Goal: Information Seeking & Learning: Compare options

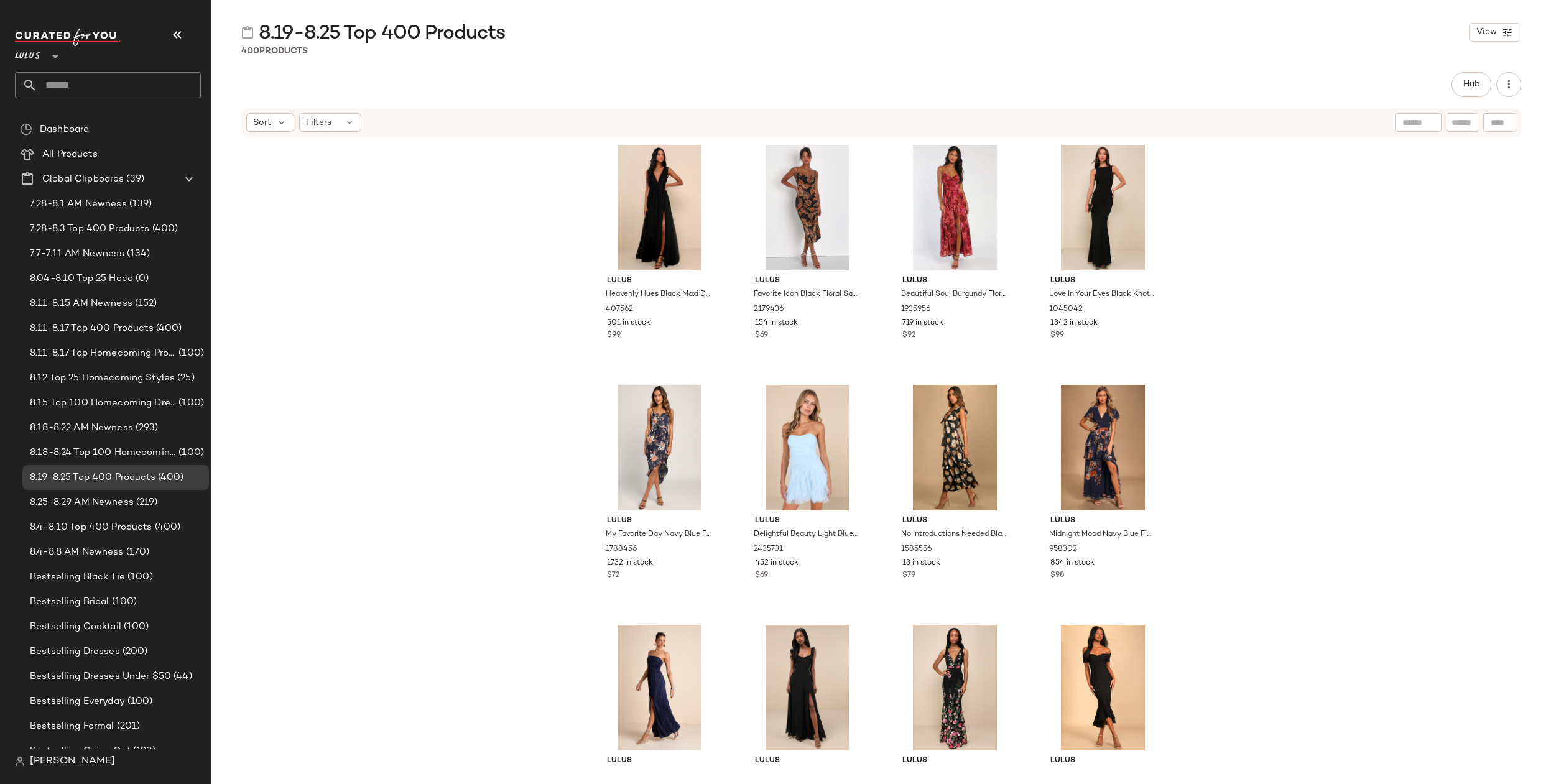
click at [1272, 190] on div "Lulus Heavenly Hues Black Maxi Dress 407562 501 in stock $99 Lulus Favorite Ico…" at bounding box center [881, 453] width 1340 height 631
click at [1288, 224] on div "Lulus Heavenly Hues Black Maxi Dress 407562 501 in stock $99 Lulus Favorite Ico…" at bounding box center [881, 453] width 1340 height 631
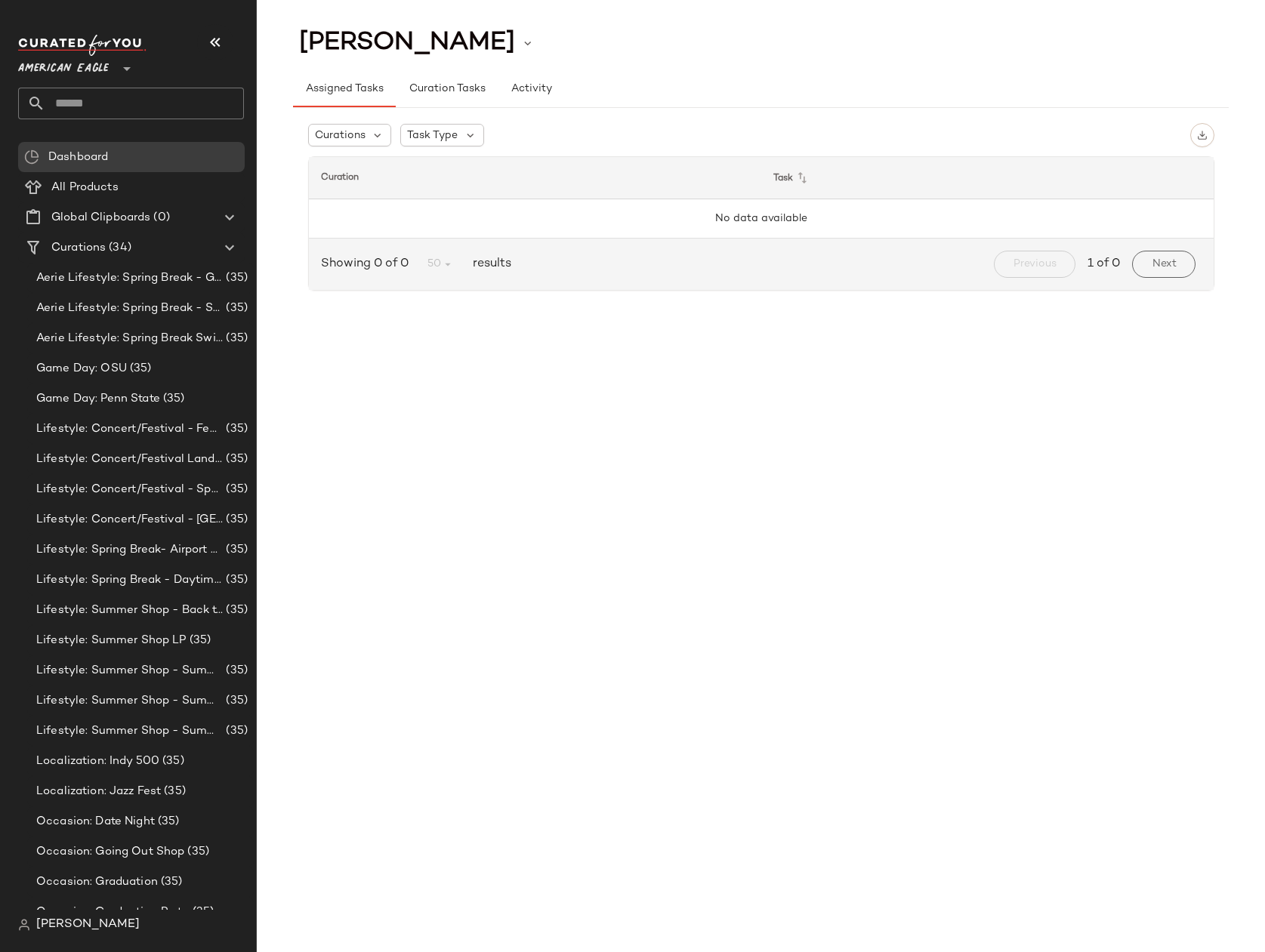
click at [85, 69] on span "American Eagle" at bounding box center [64, 65] width 91 height 27
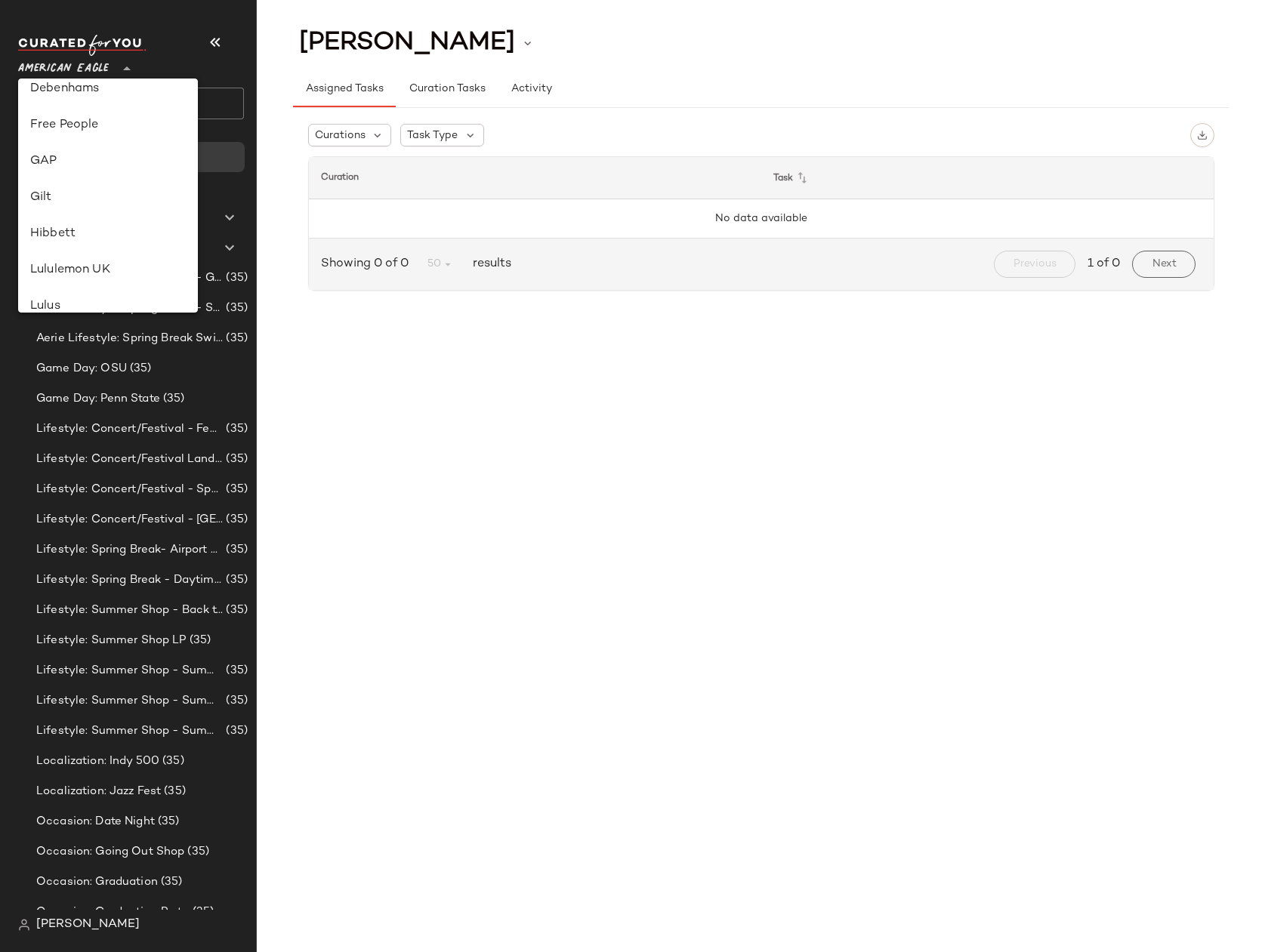
scroll to position [269, 0]
click at [40, 193] on div "Gilt" at bounding box center [108, 195] width 155 height 18
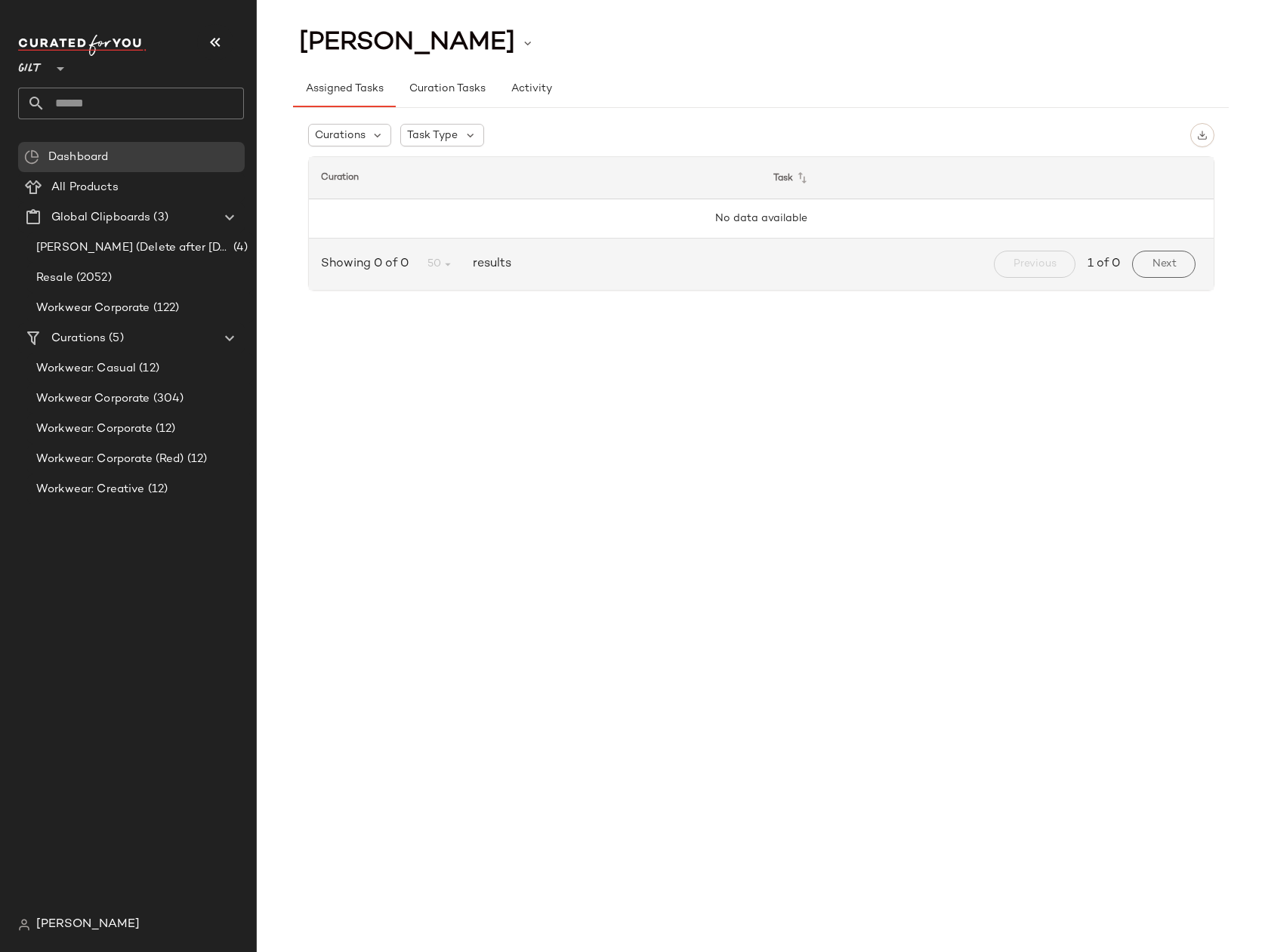
click at [7, 62] on nav "Gilt ** Dashboard All Products Global Clipboards (3) Jim Testing (Delete after …" at bounding box center [128, 476] width 257 height 952
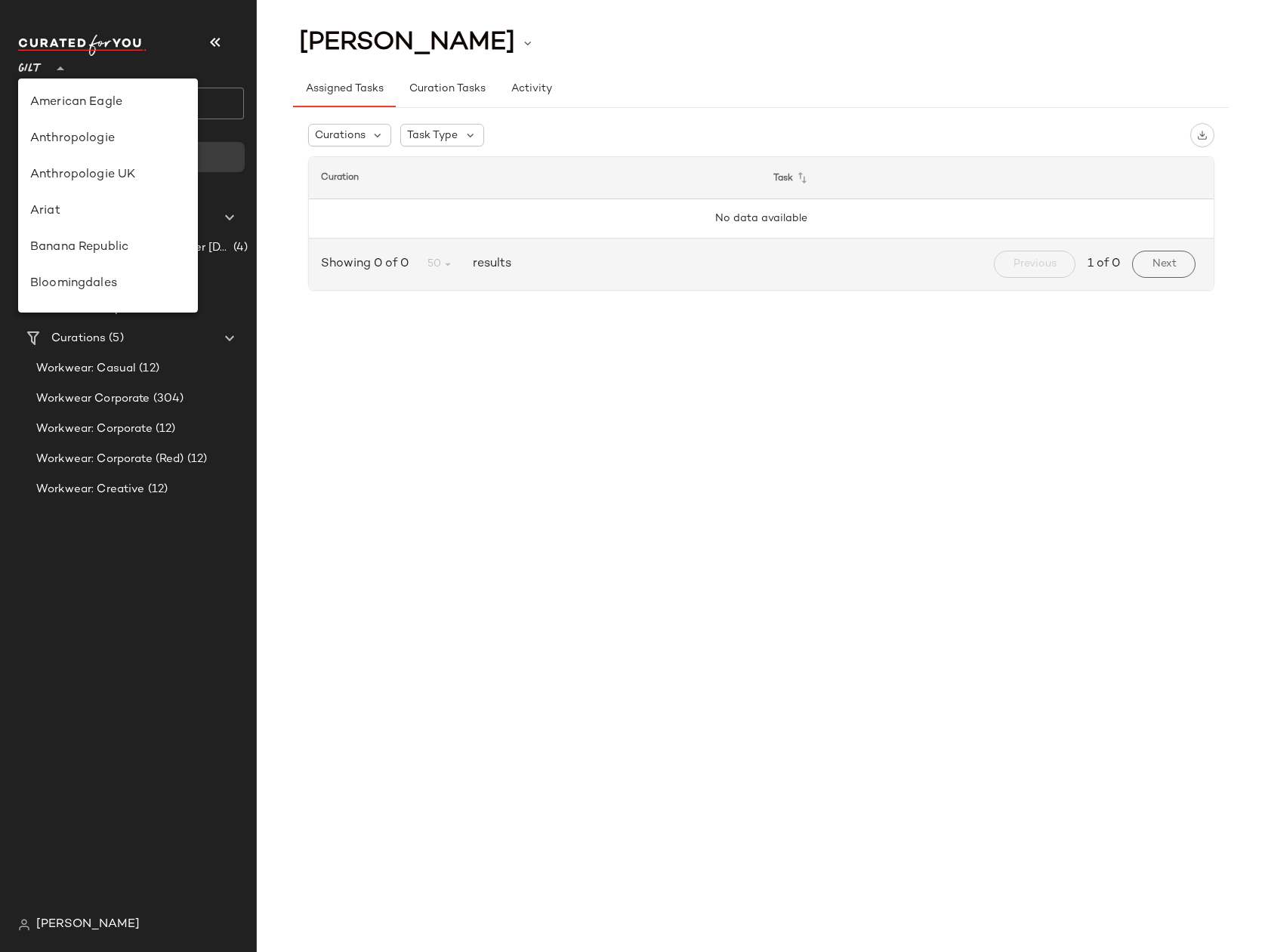
click at [26, 68] on span "Gilt" at bounding box center [30, 65] width 24 height 27
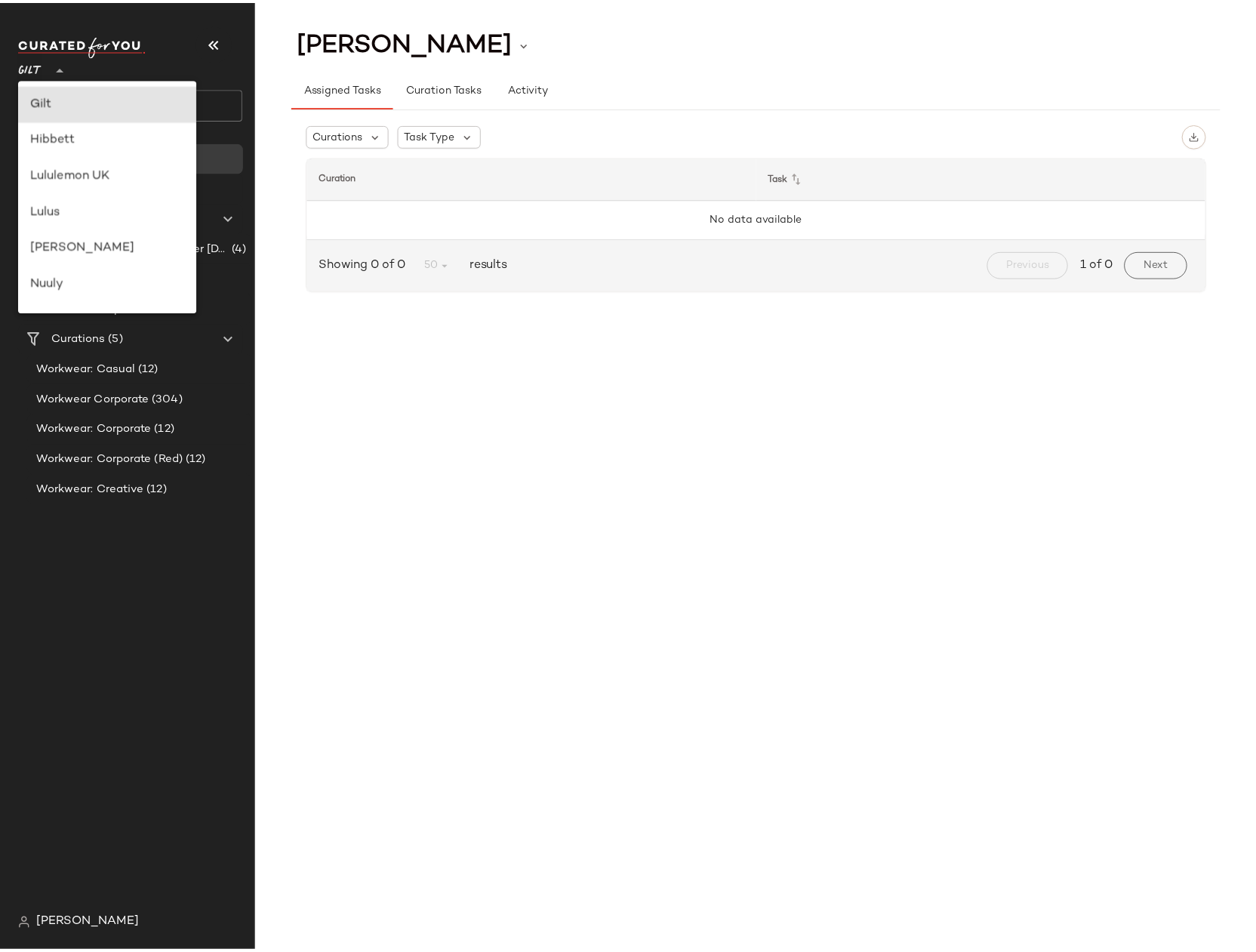
scroll to position [596, 0]
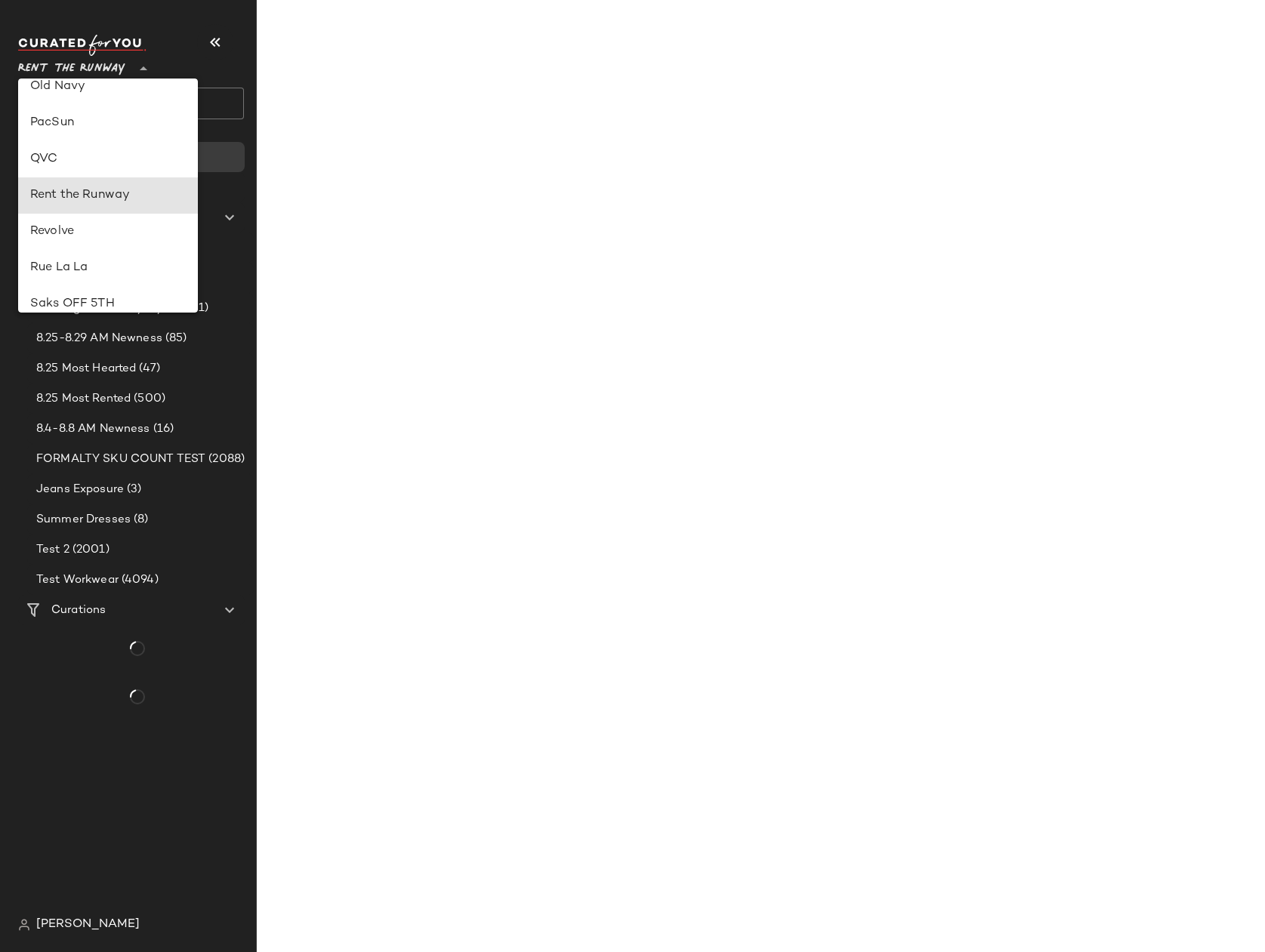
type input "**"
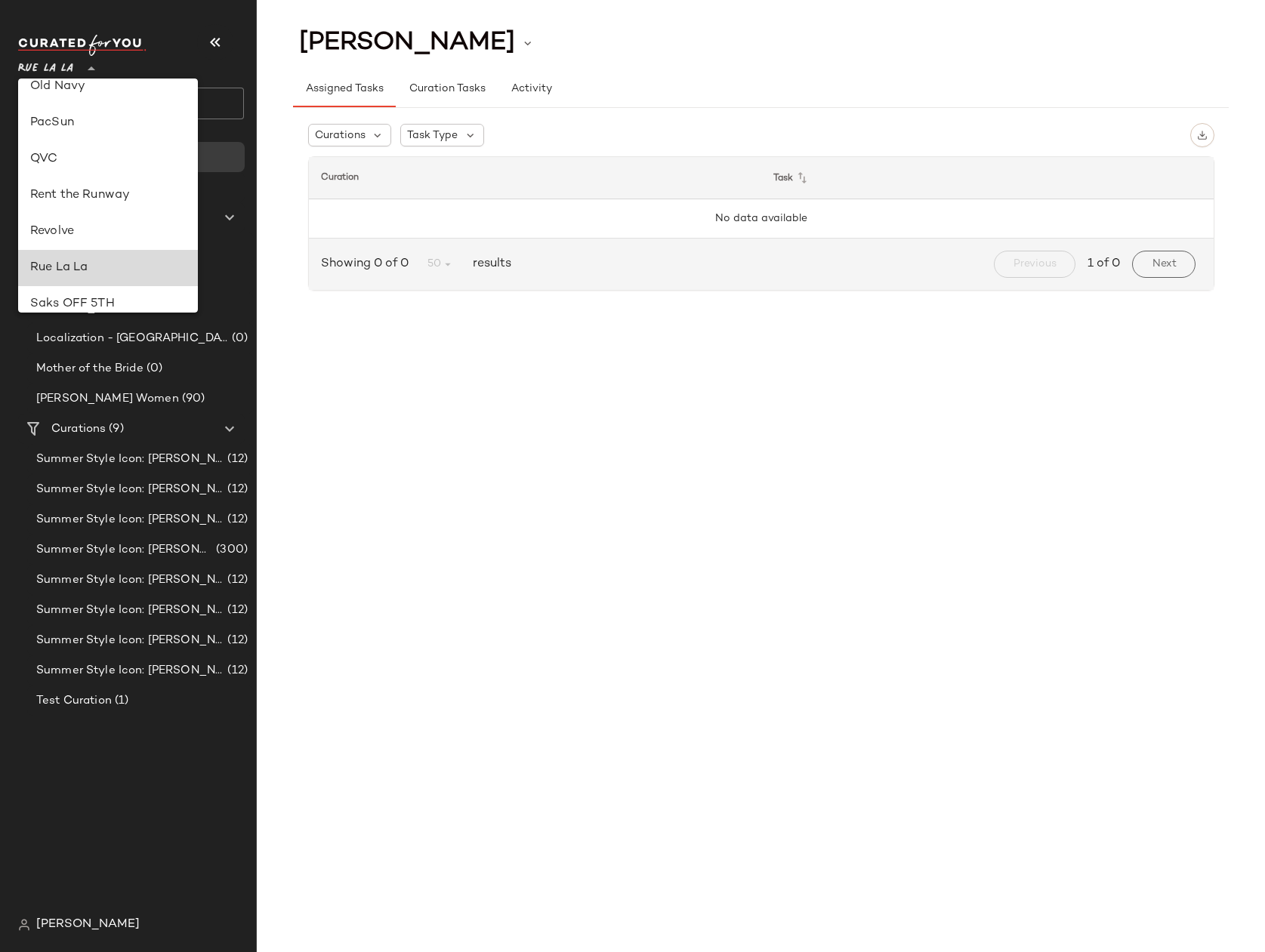
click at [65, 264] on div "Rue La La" at bounding box center [108, 268] width 155 height 18
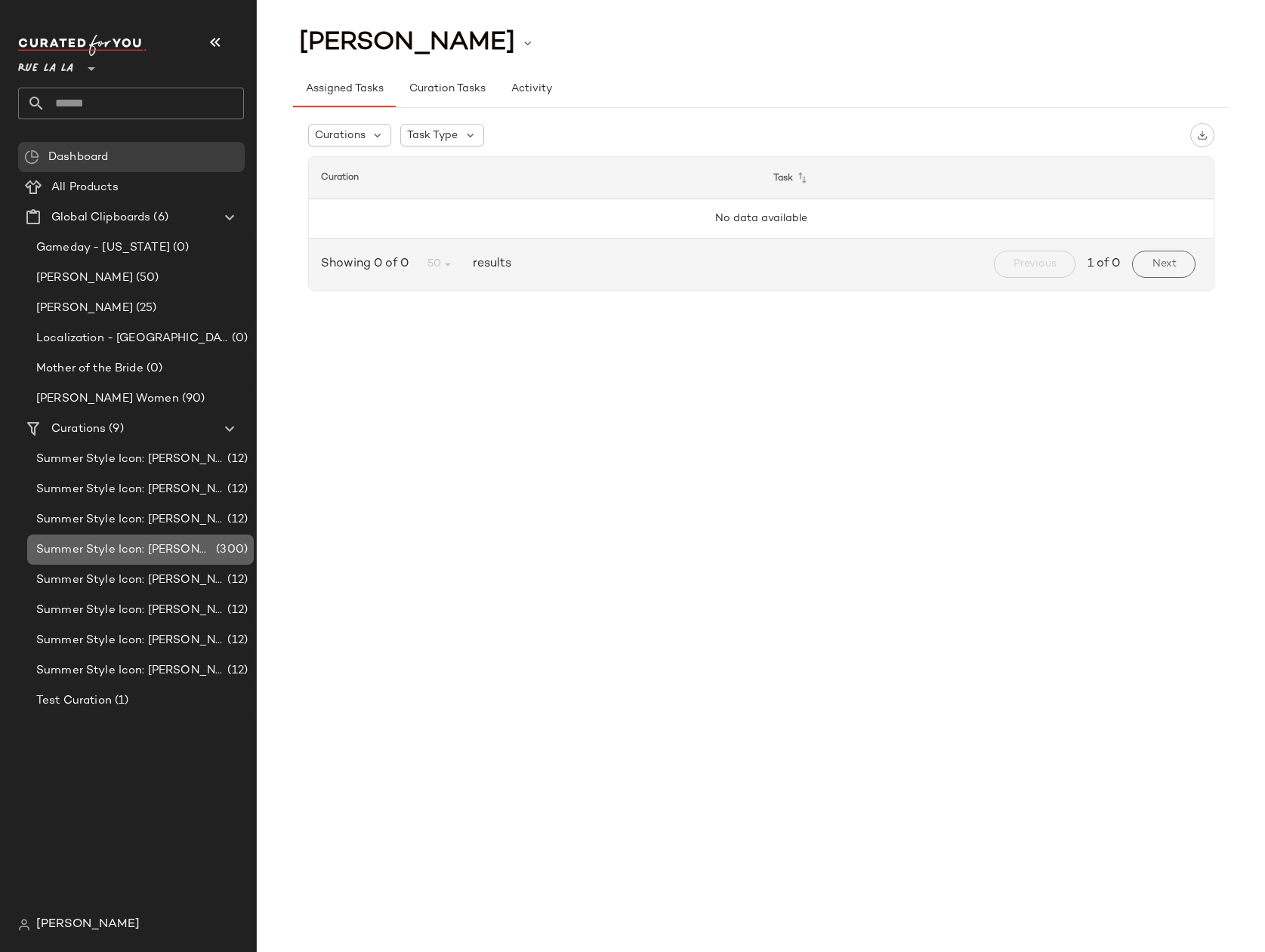
click at [151, 550] on span "Summer Style Icon: Jackie O" at bounding box center [124, 550] width 177 height 18
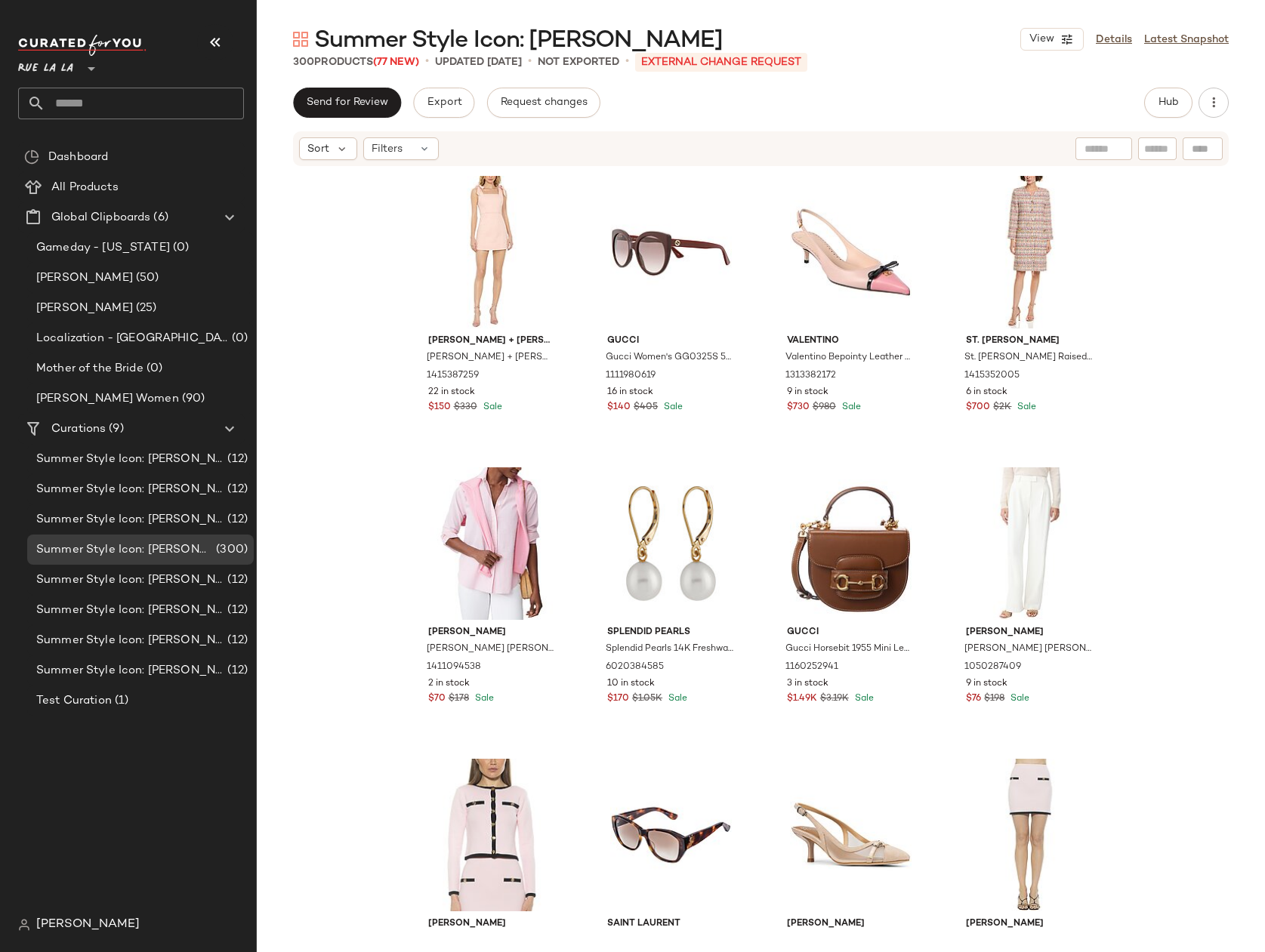
click at [1160, 274] on div "alice + olivia alice + olivia Maryann Tie Shoulder Dress 1415387259 22 in stock…" at bounding box center [760, 550] width 1008 height 766
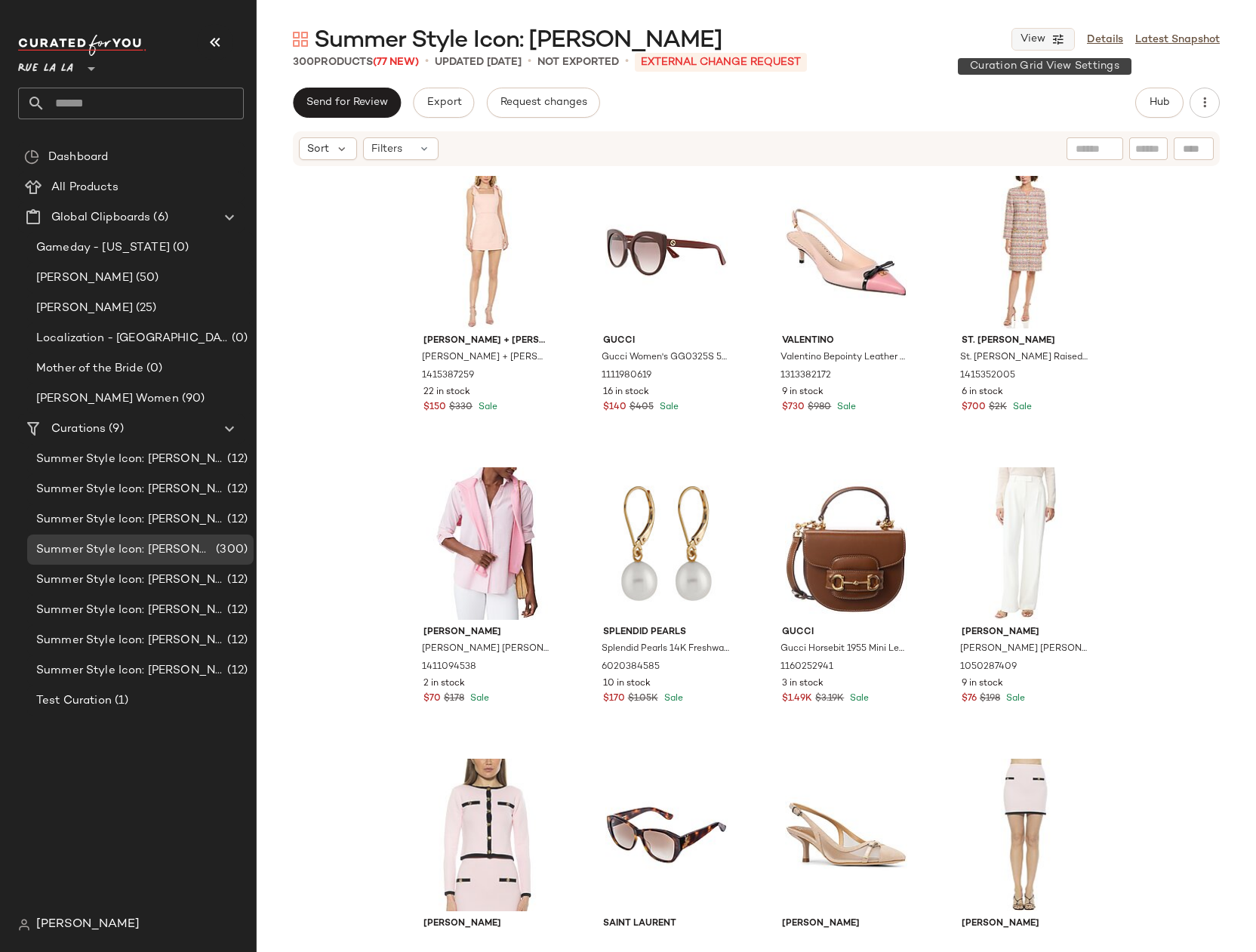
click at [1052, 41] on icon "button" at bounding box center [1058, 39] width 14 height 14
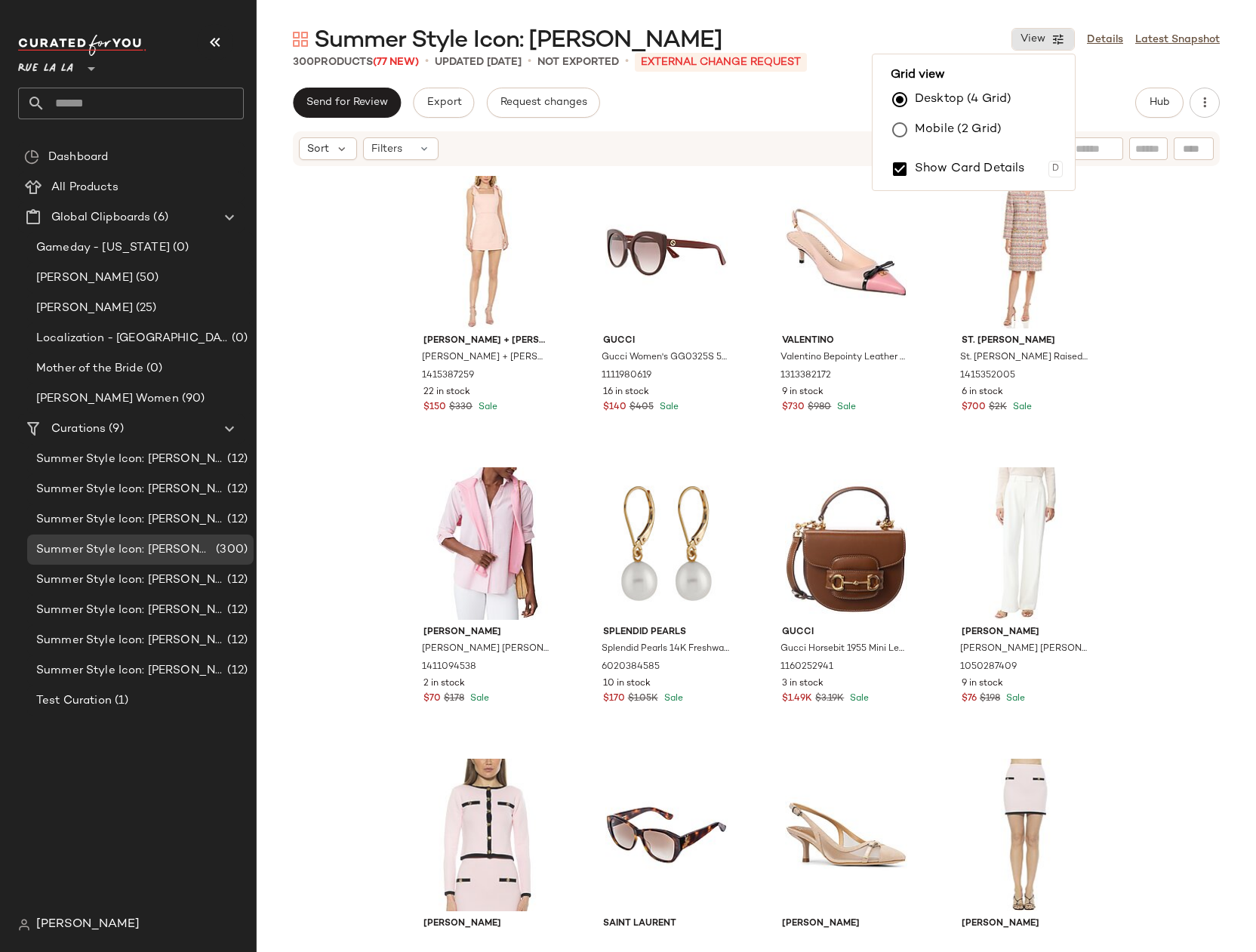
click at [972, 131] on label "Mobile (2 Grid)" at bounding box center [958, 130] width 87 height 30
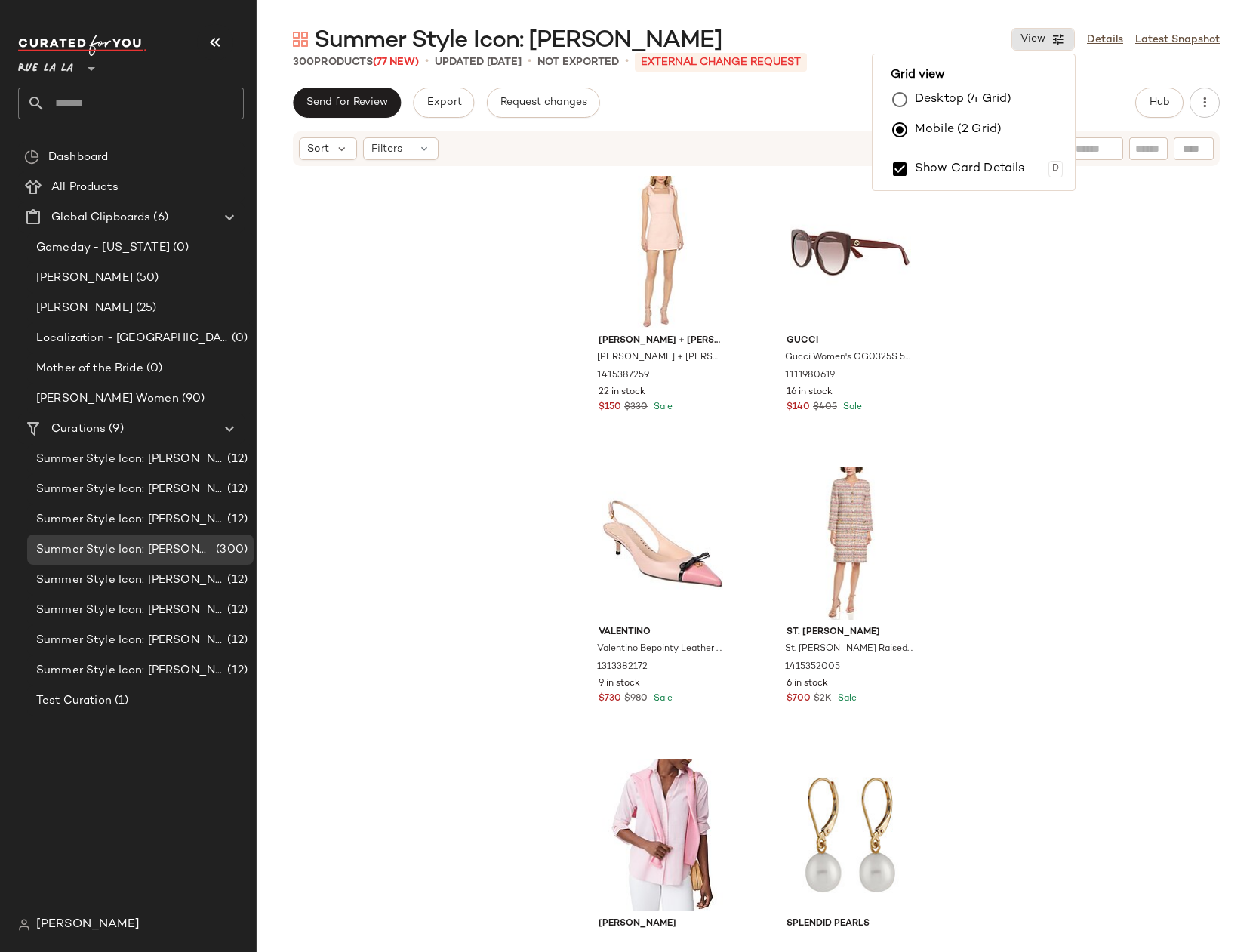
click at [1027, 314] on div "alice + olivia alice + olivia Maryann Tie Shoulder Dress 1415387259 22 in stock…" at bounding box center [756, 550] width 1000 height 766
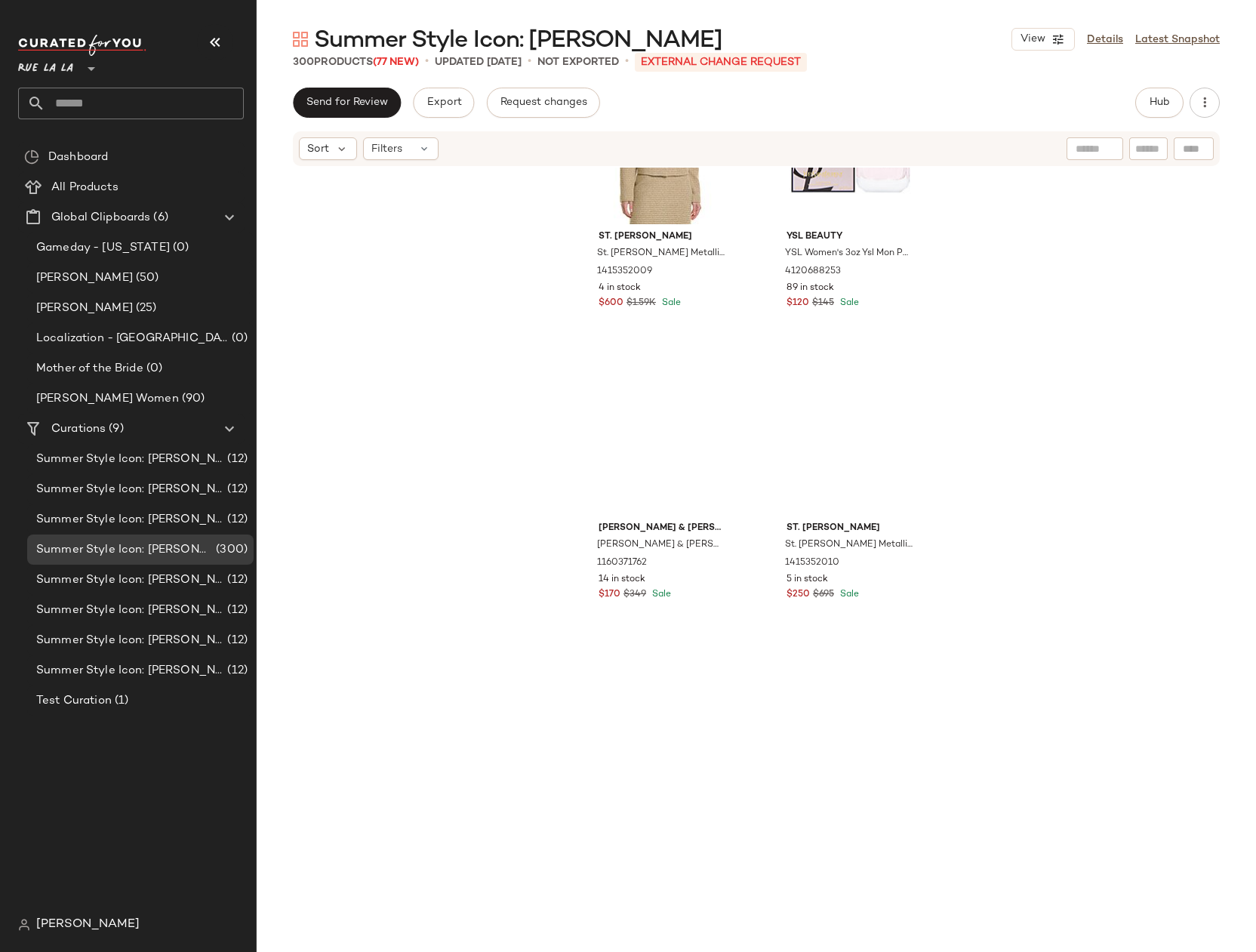
scroll to position [7700, 0]
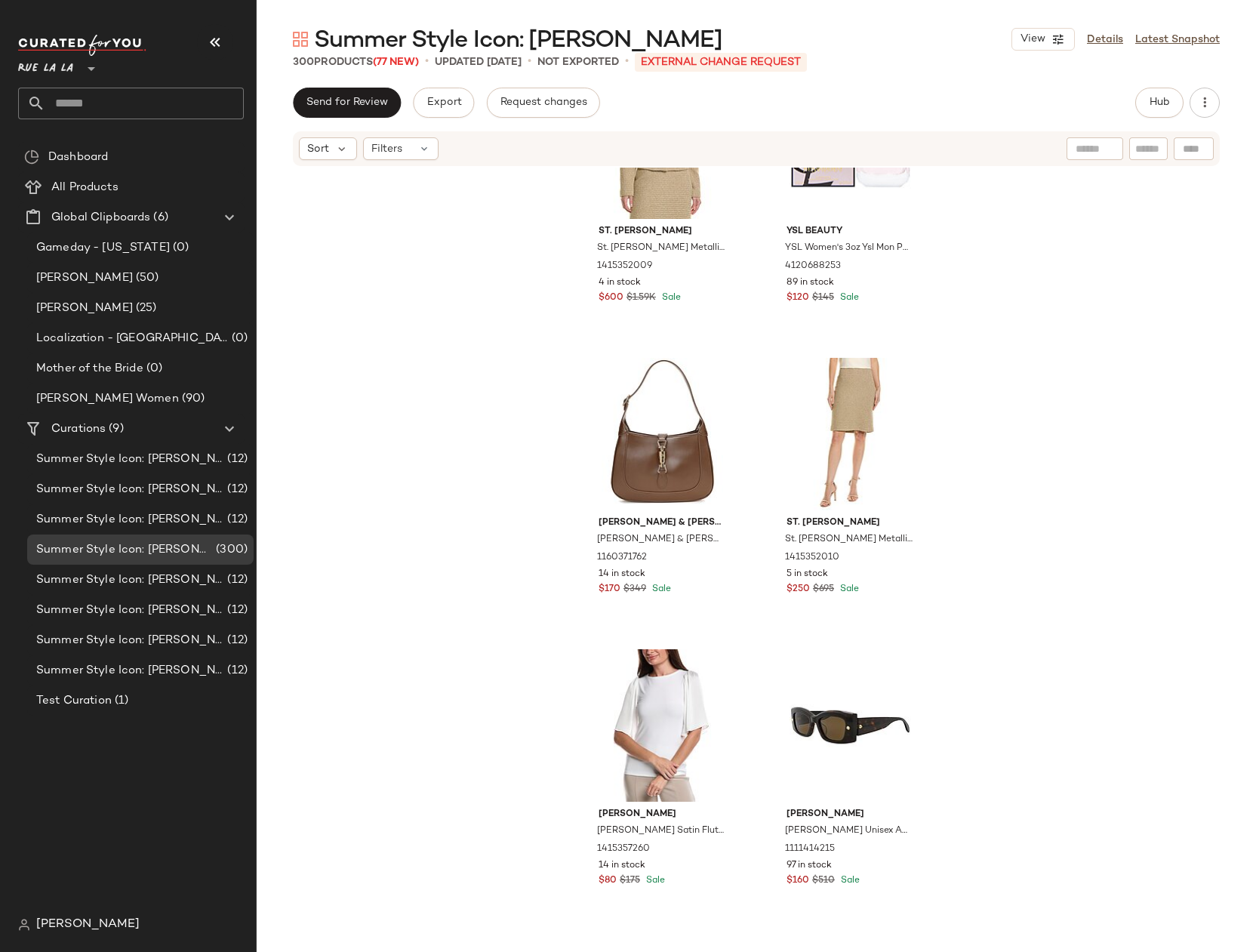
click at [1119, 420] on div "St. John St. John Metallic Tweed Jacket 1415352009 4 in stock $600 $1.59K Sale …" at bounding box center [756, 550] width 1000 height 766
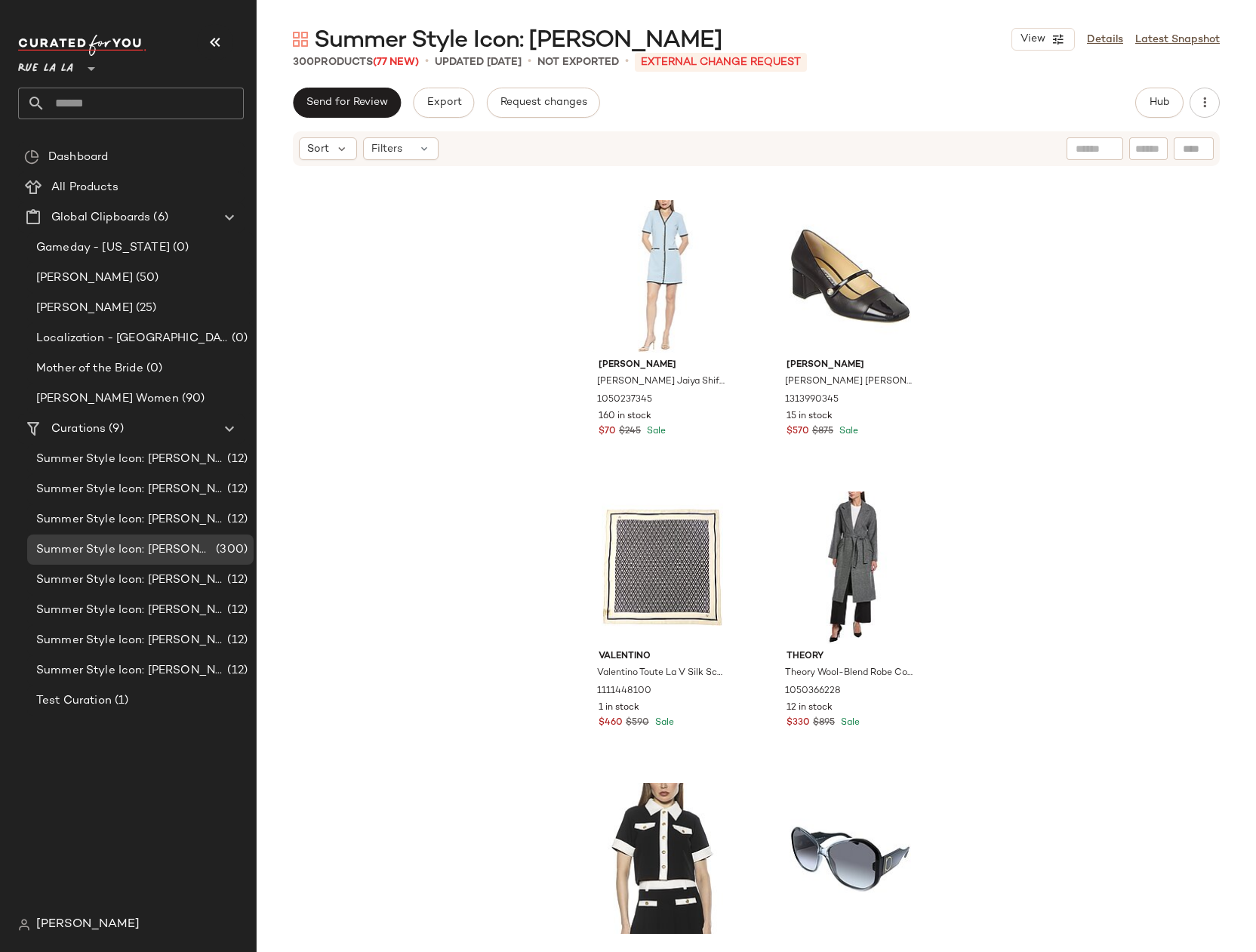
scroll to position [12227, 0]
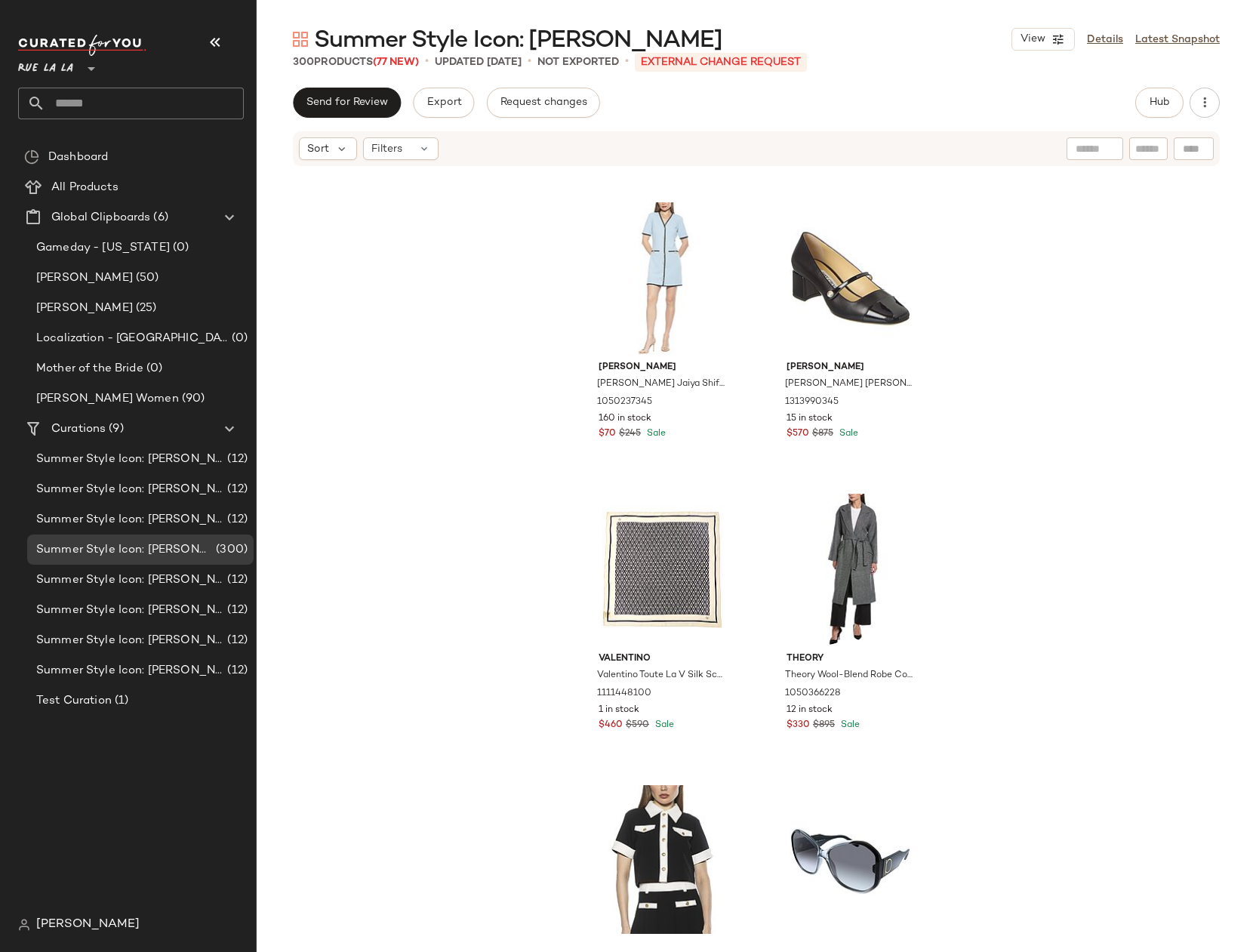
click at [1098, 419] on div "Alexia Admor Alexia Admor Jaiya Shift Dress 1050237345 160 in stock $70 $245 Sa…" at bounding box center [756, 550] width 1000 height 766
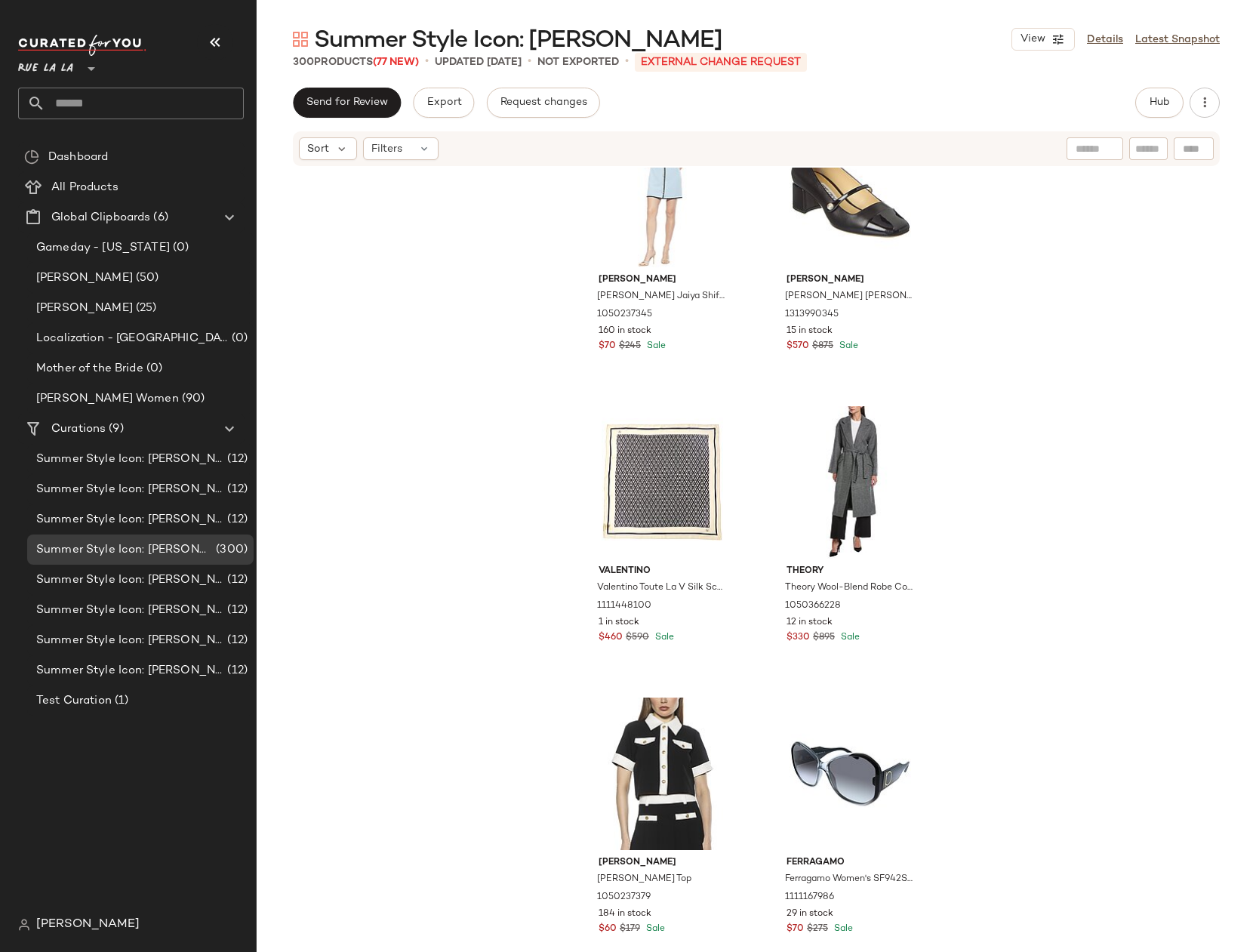
scroll to position [12465, 0]
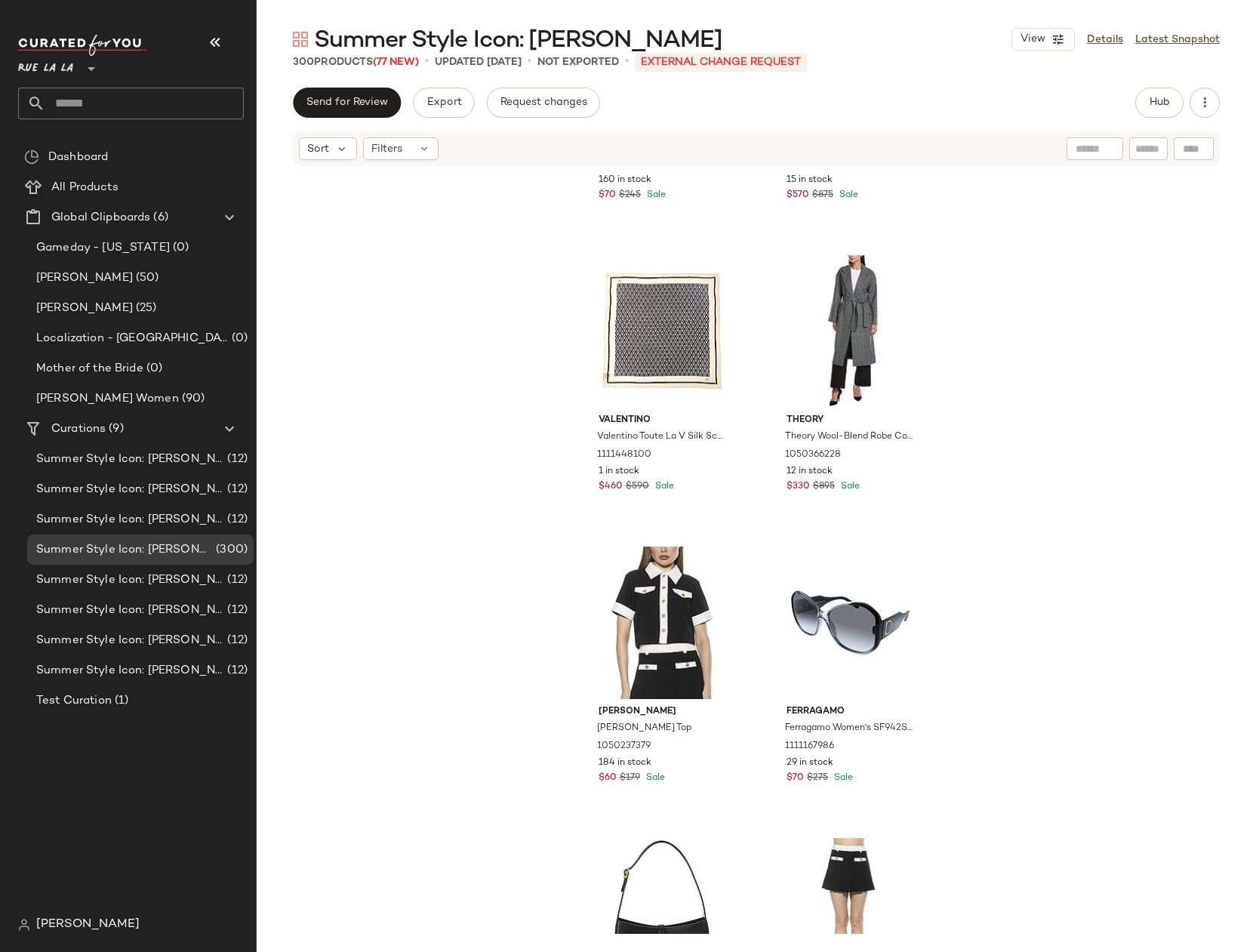
click at [1103, 417] on div "Alexia Admor Alexia Admor Jaiya Shift Dress 1050237345 160 in stock $70 $245 Sa…" at bounding box center [756, 550] width 1000 height 766
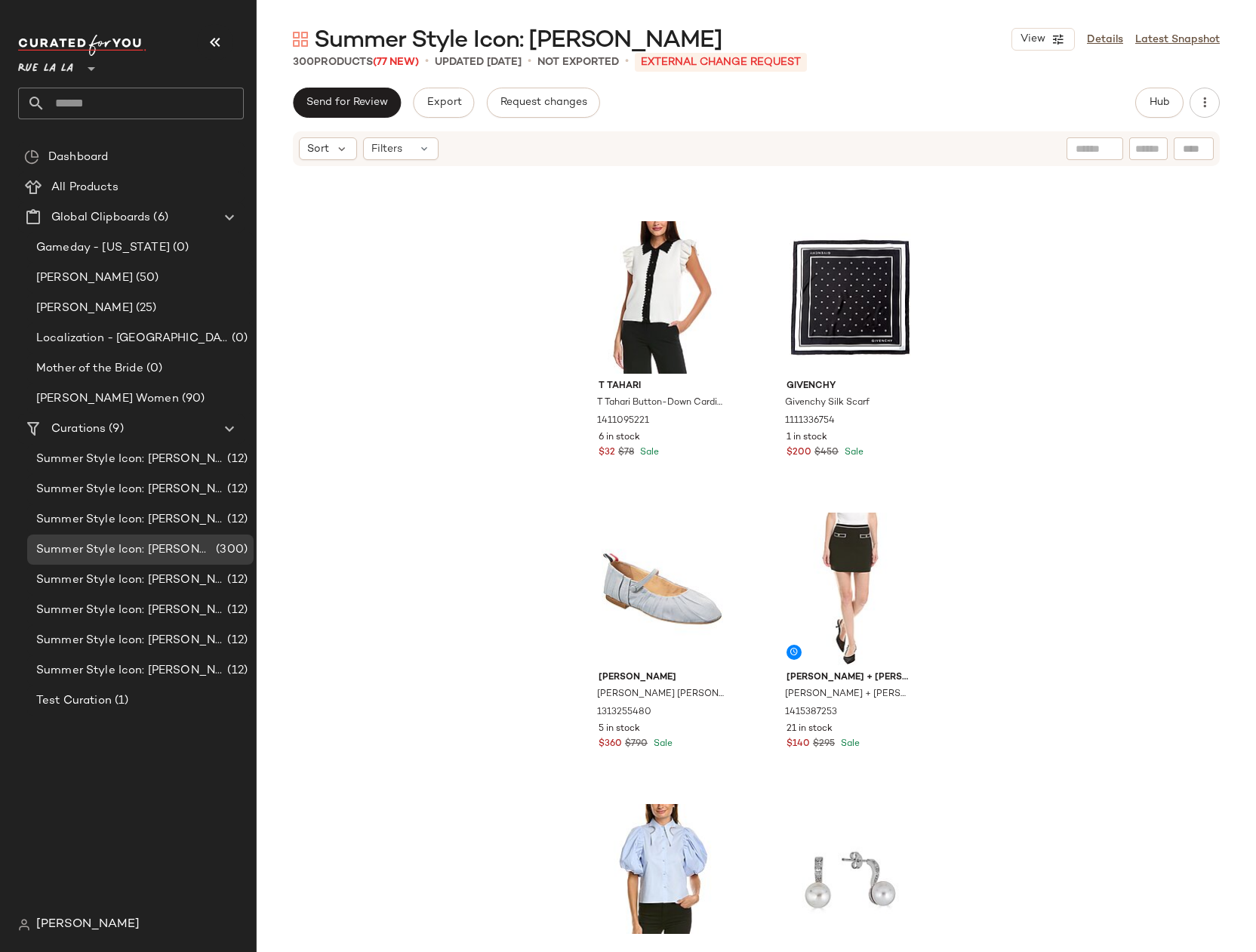
scroll to position [15610, 0]
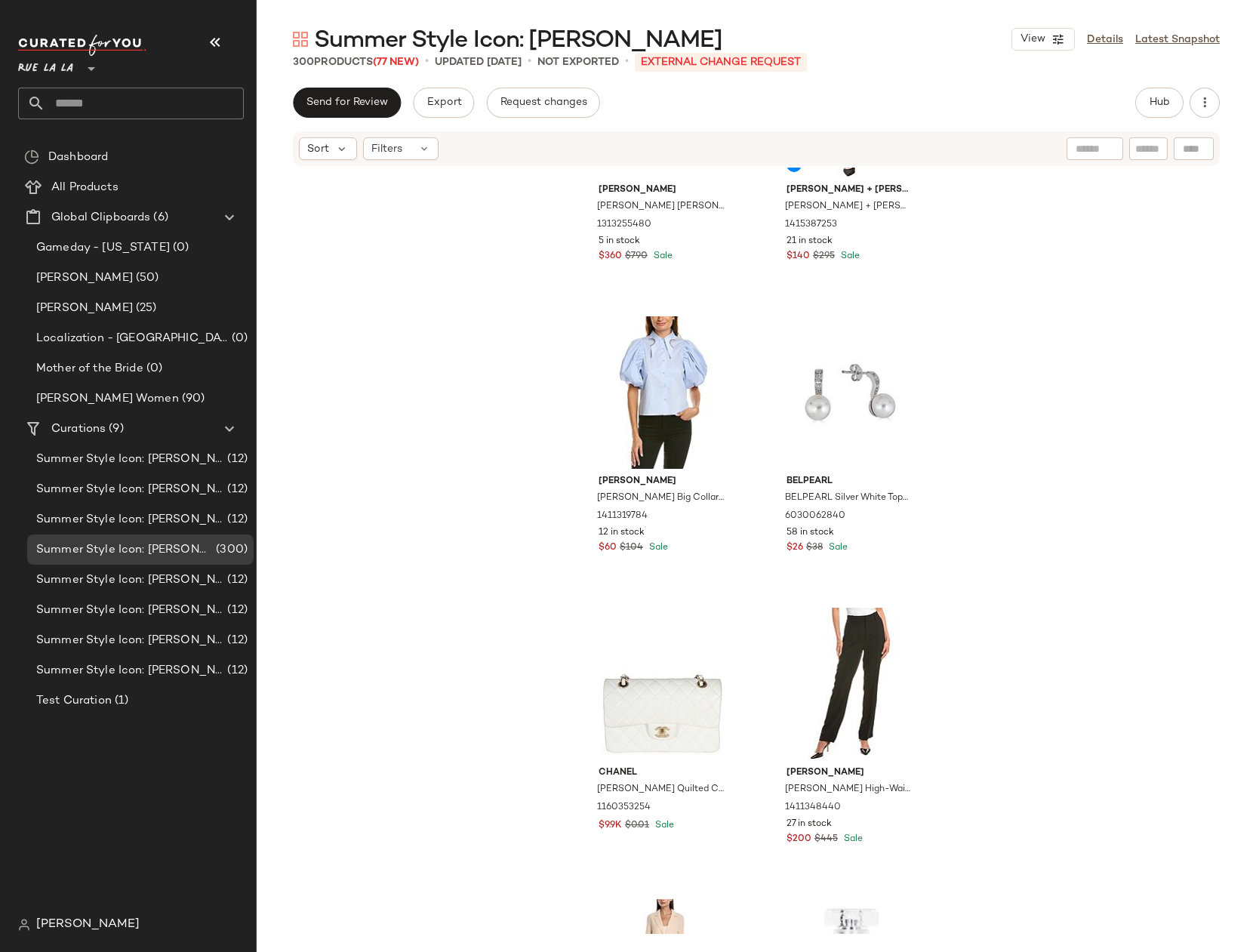
click at [1094, 450] on div "Thom Browne Thom Browne John Ruched Canvas Ballerina Flat 1313255480 5 in stock…" at bounding box center [756, 550] width 1000 height 766
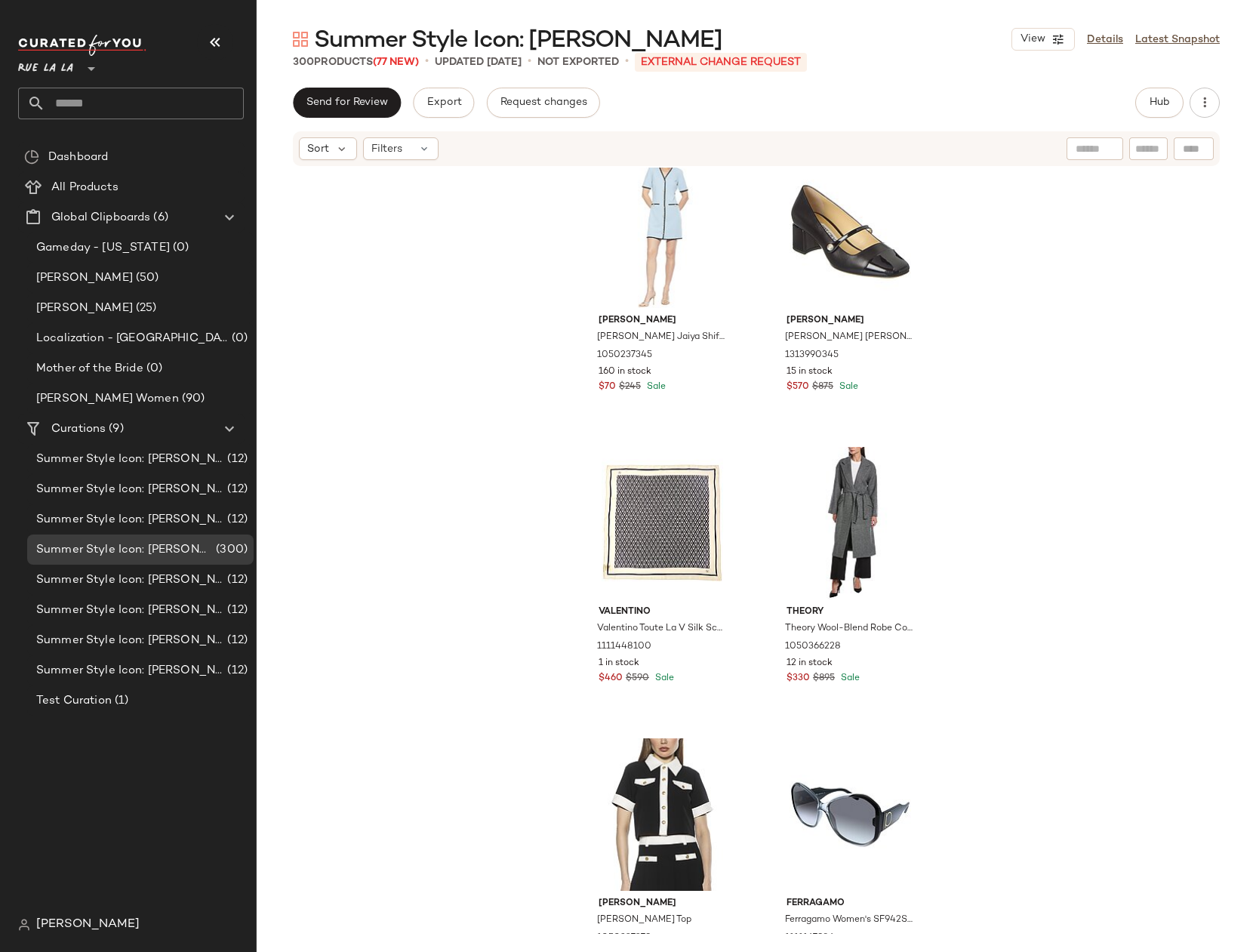
scroll to position [12268, 0]
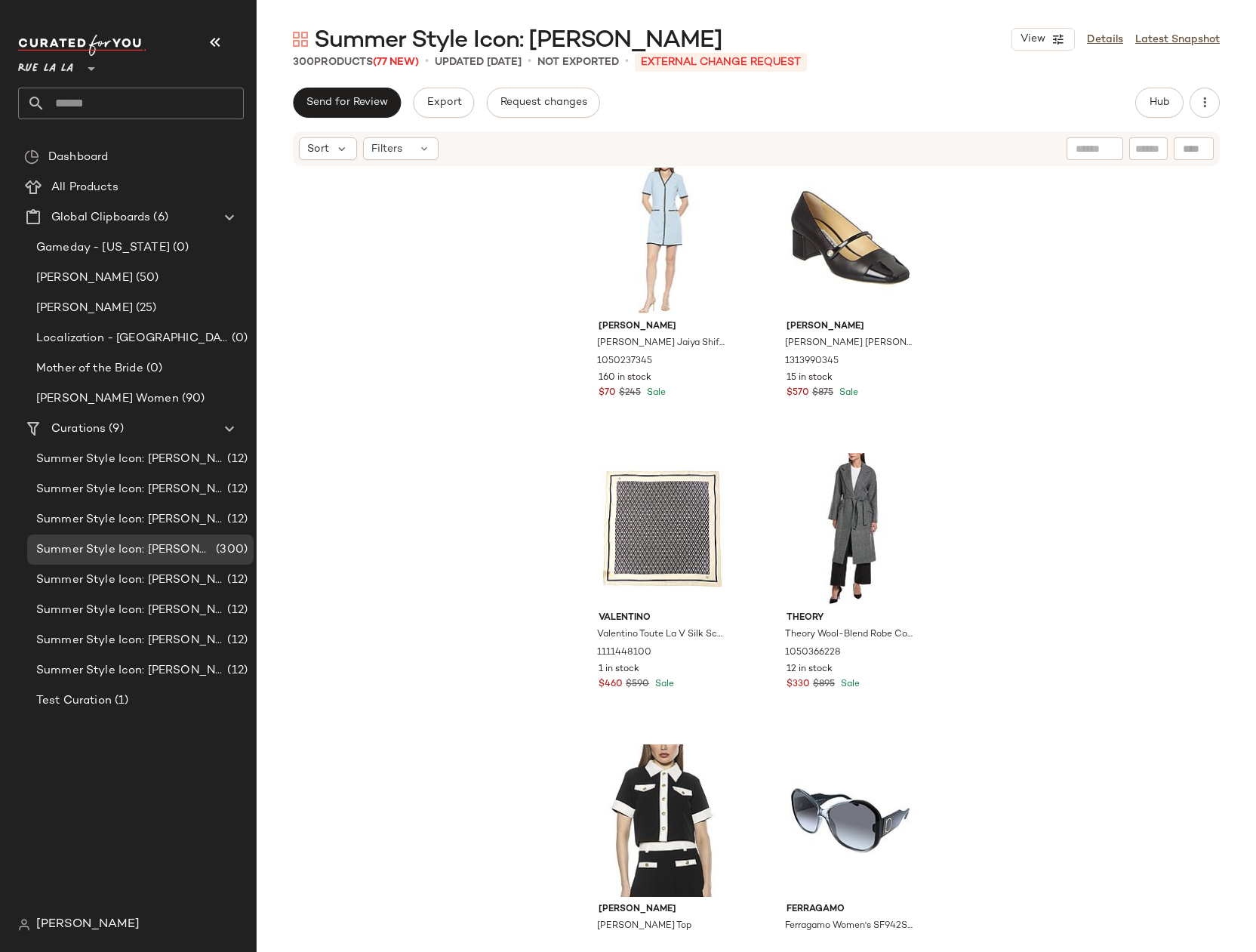
click at [1073, 356] on div "Alexia Admor Alexia Admor Jaiya Shift Dress 1050237345 160 in stock $70 $245 Sa…" at bounding box center [756, 550] width 1000 height 766
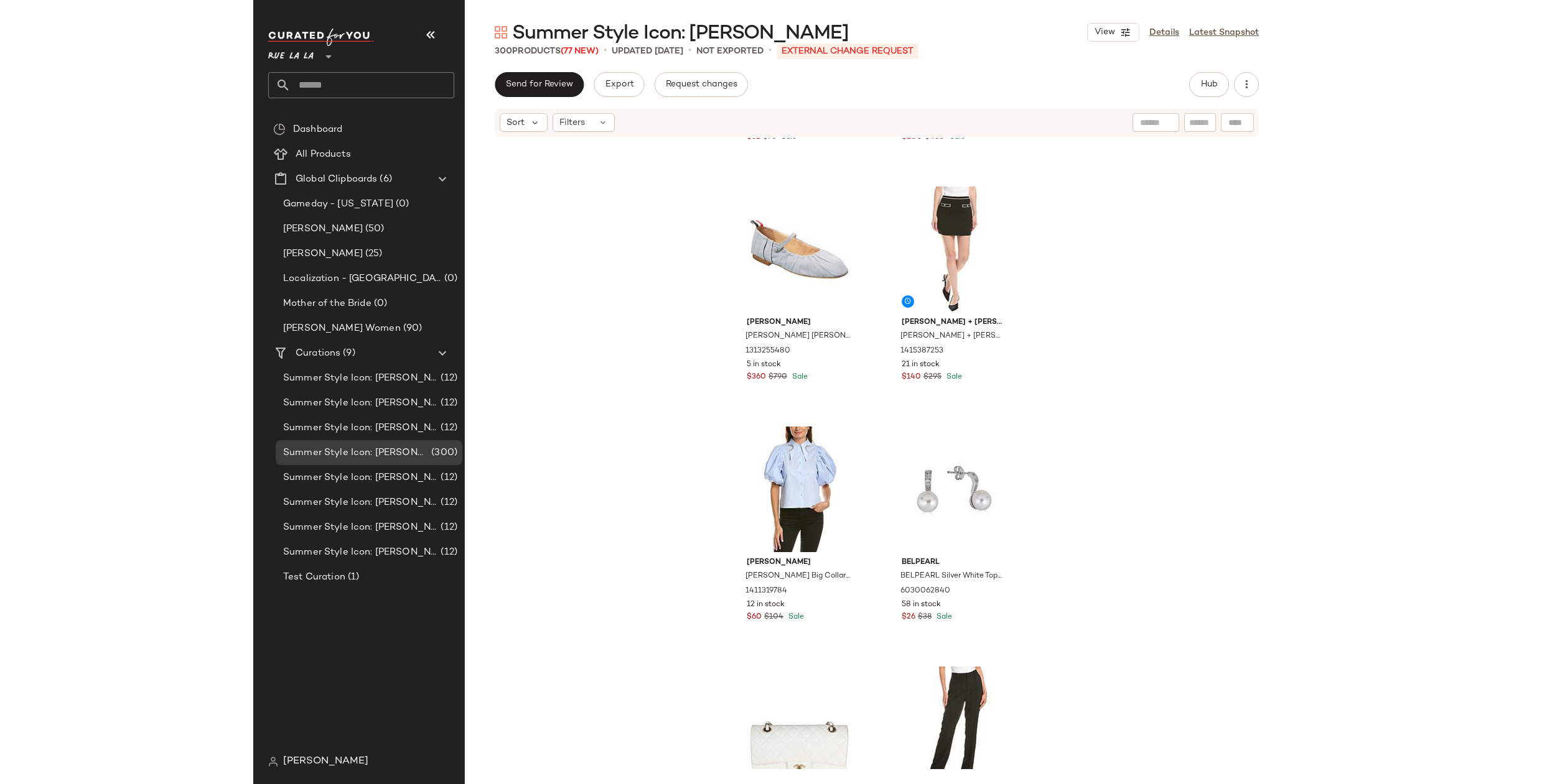
scroll to position [12703, 0]
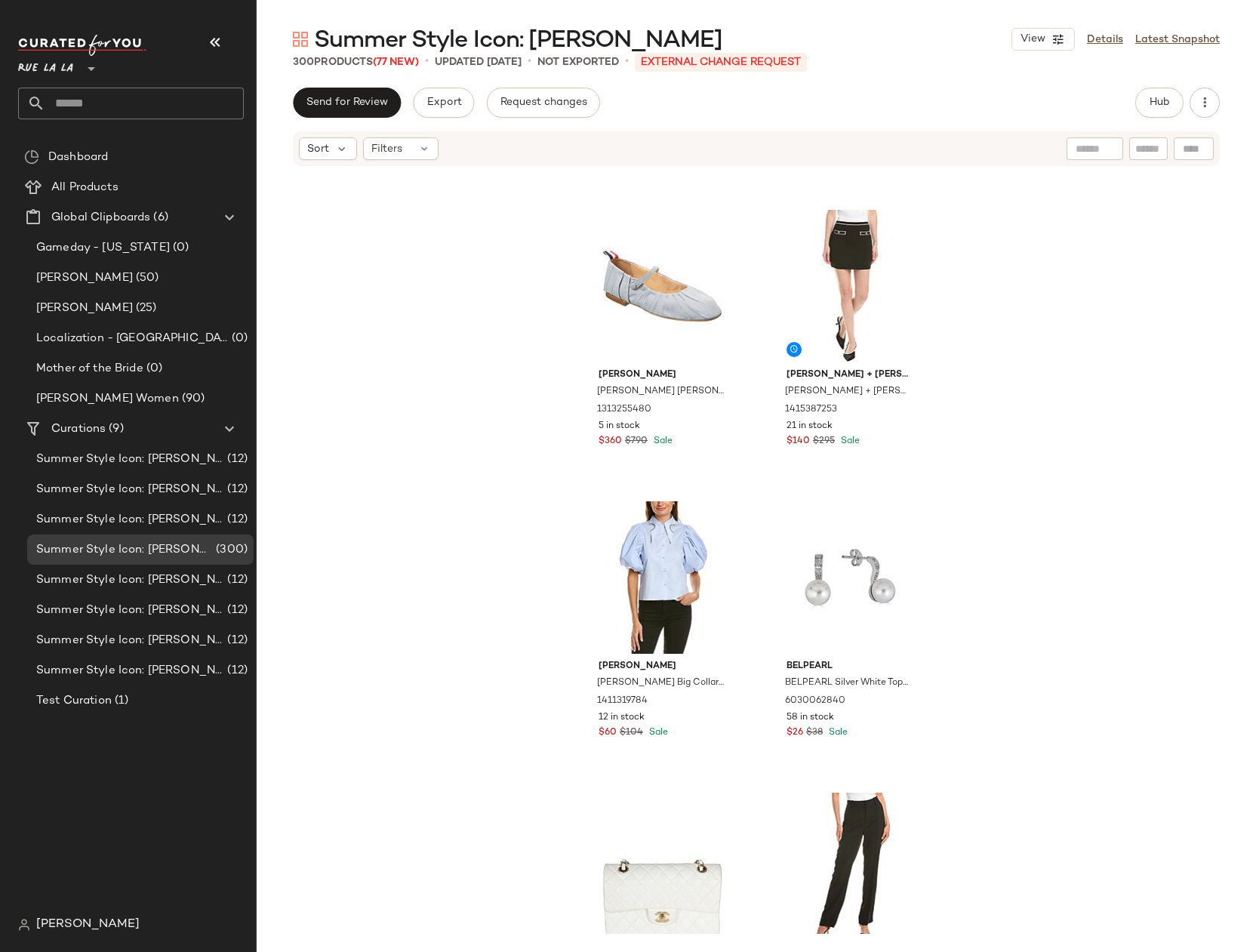
click at [1164, 390] on div "T Tahari T Tahari Button-Down Cardigan 1411095221 6 in stock $32 $78 Sale Given…" at bounding box center [756, 550] width 1000 height 766
